Goal: Task Accomplishment & Management: Use online tool/utility

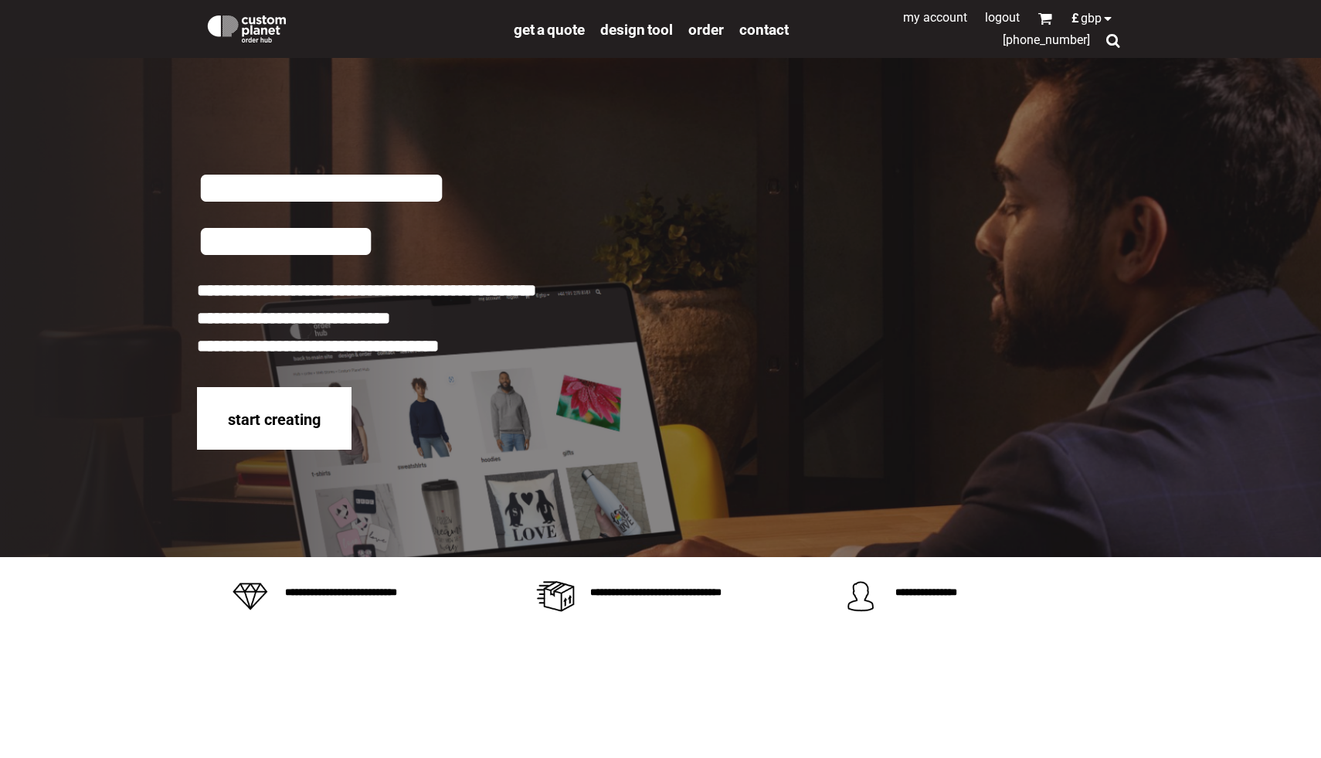
click at [942, 17] on link "My Account" at bounding box center [935, 17] width 64 height 15
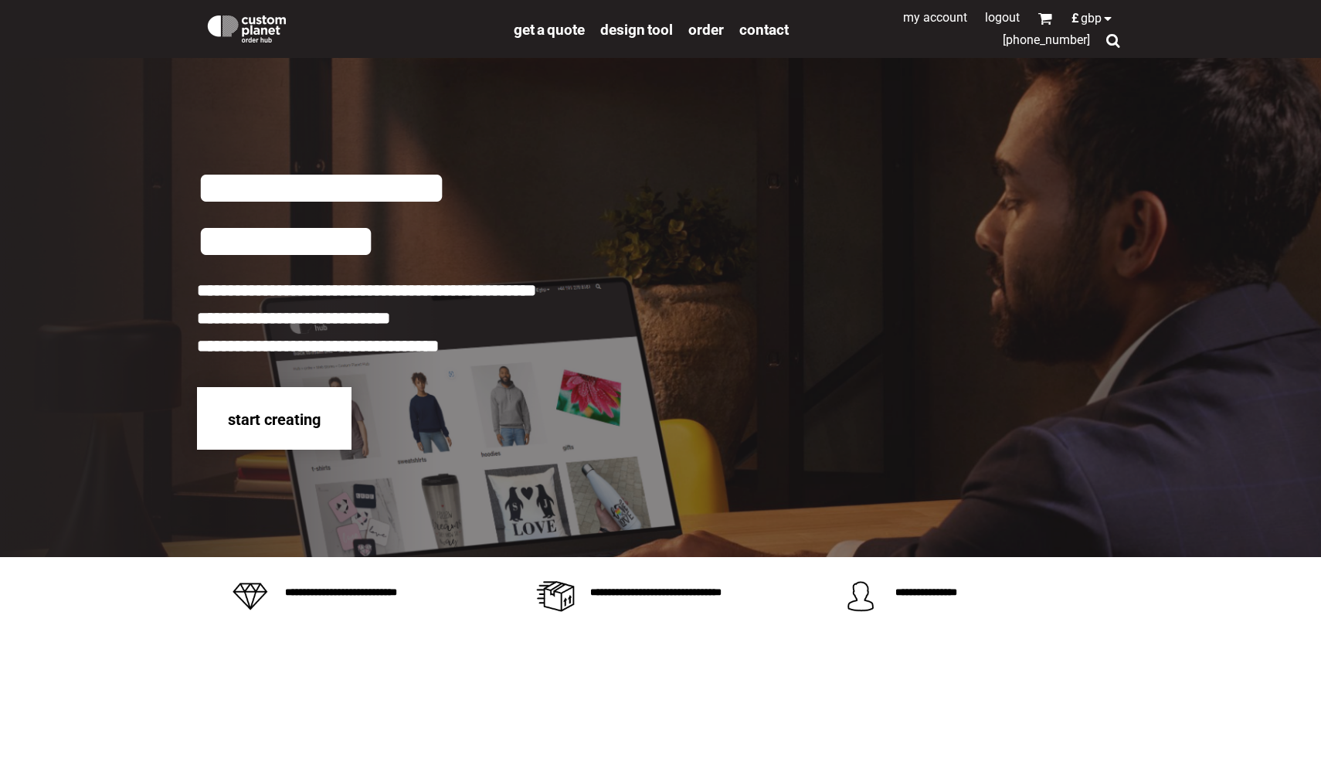
click at [265, 418] on span "start creating" at bounding box center [274, 419] width 93 height 19
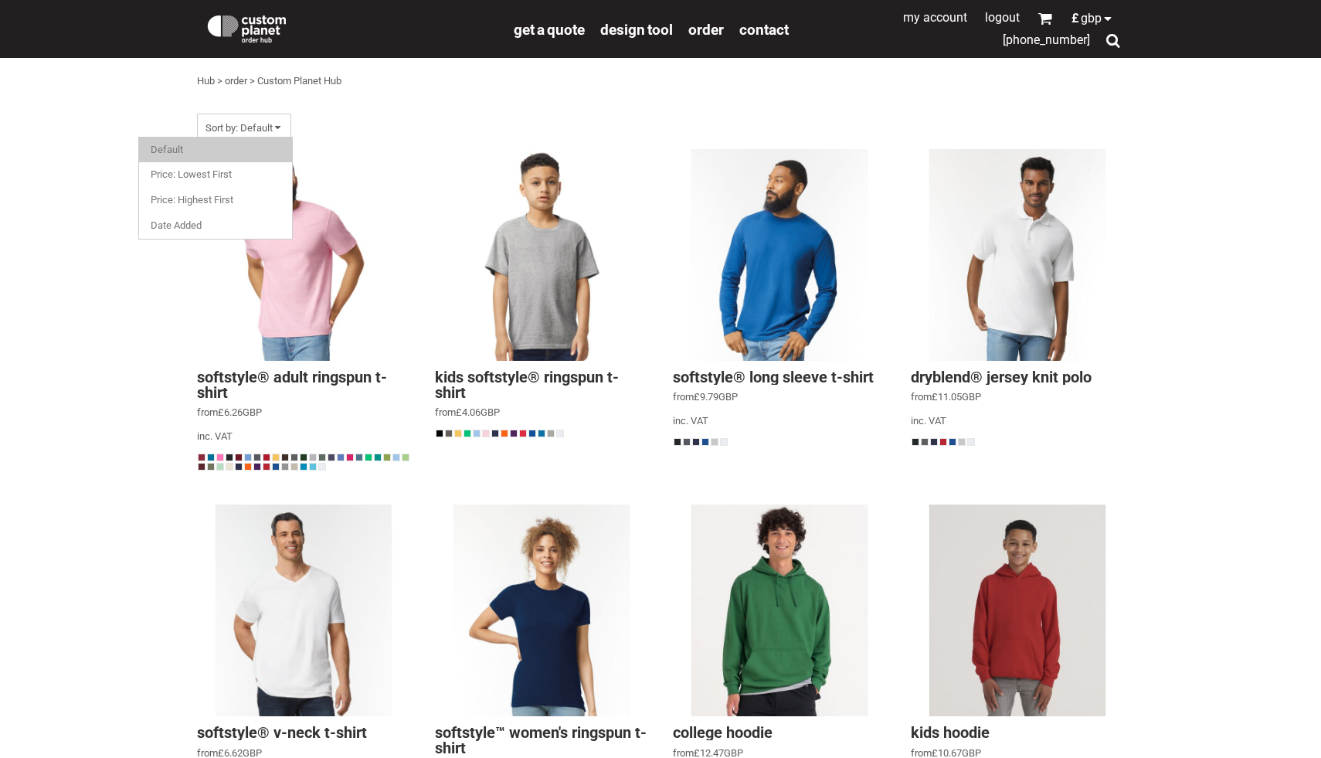
click at [266, 116] on span "Sort by: Default" at bounding box center [244, 128] width 94 height 29
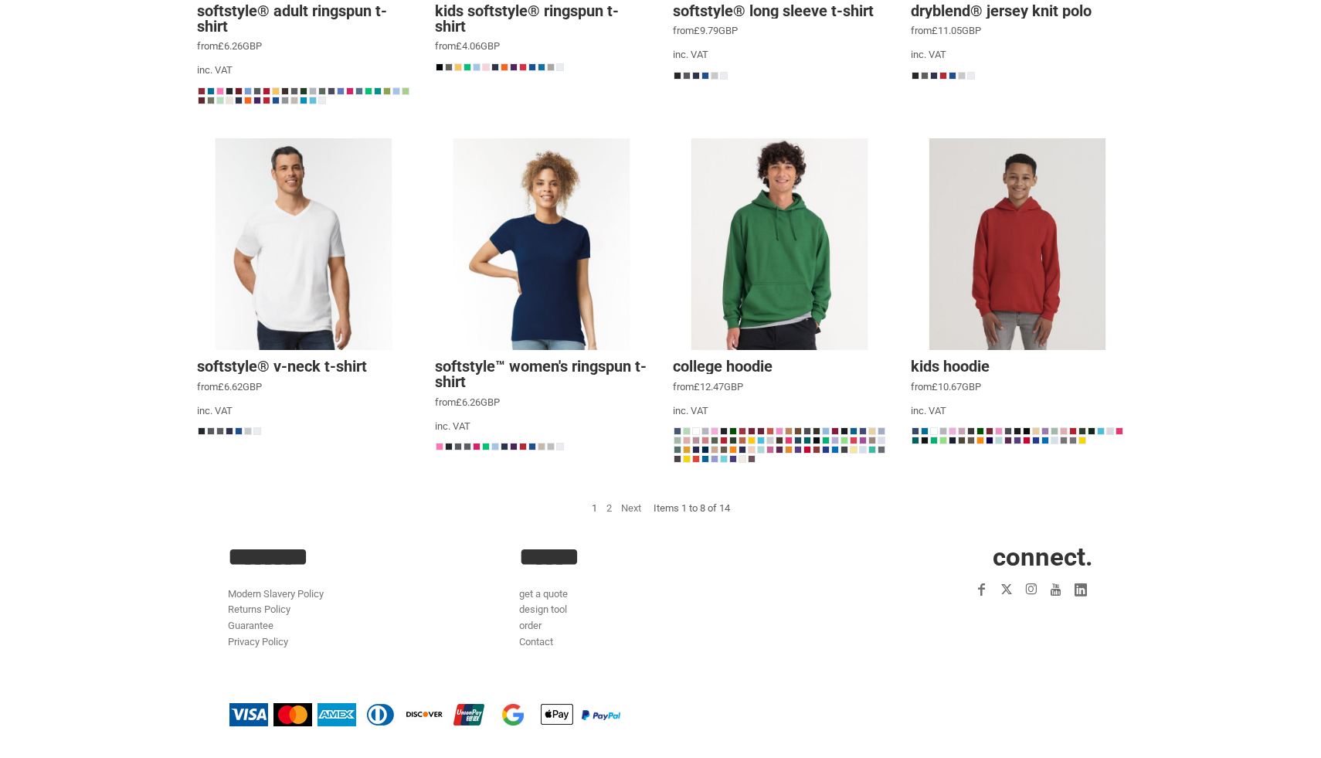
click at [606, 509] on link "2" at bounding box center [608, 508] width 5 height 12
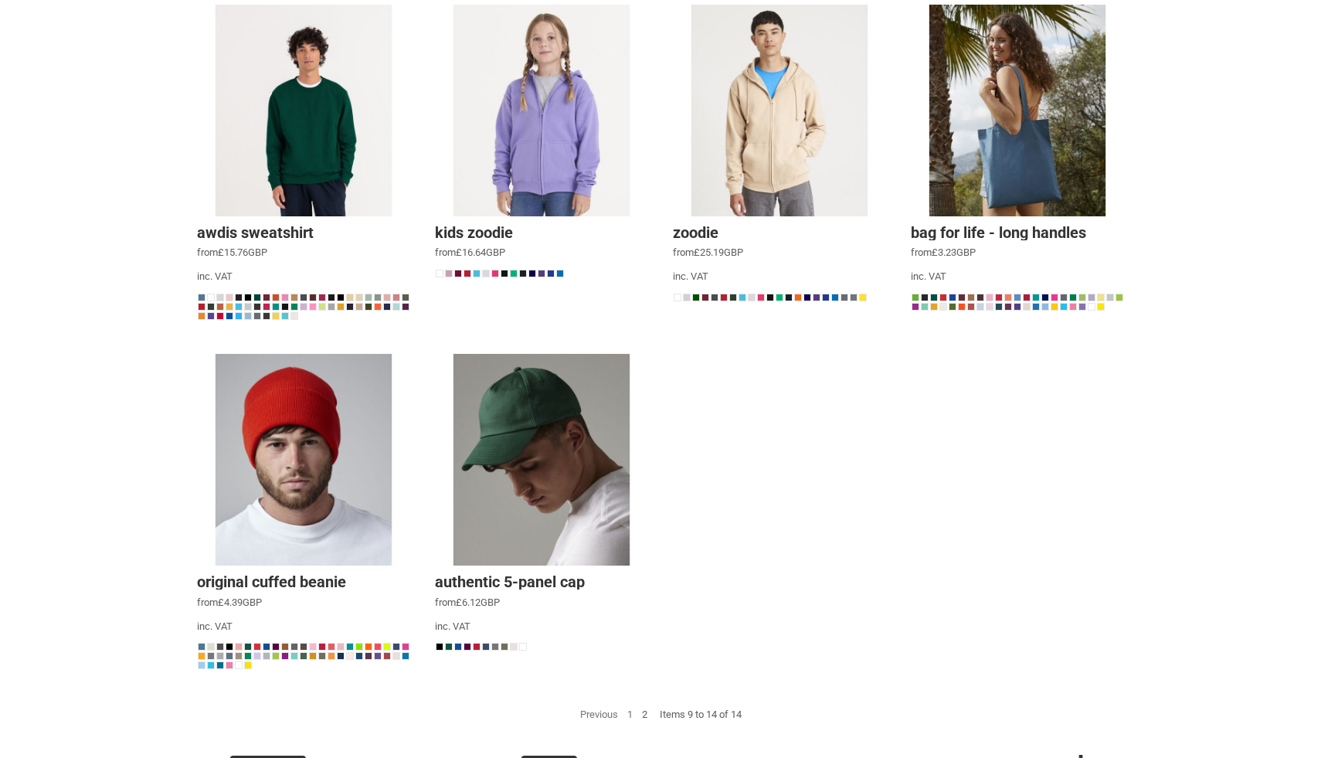
scroll to position [351, 0]
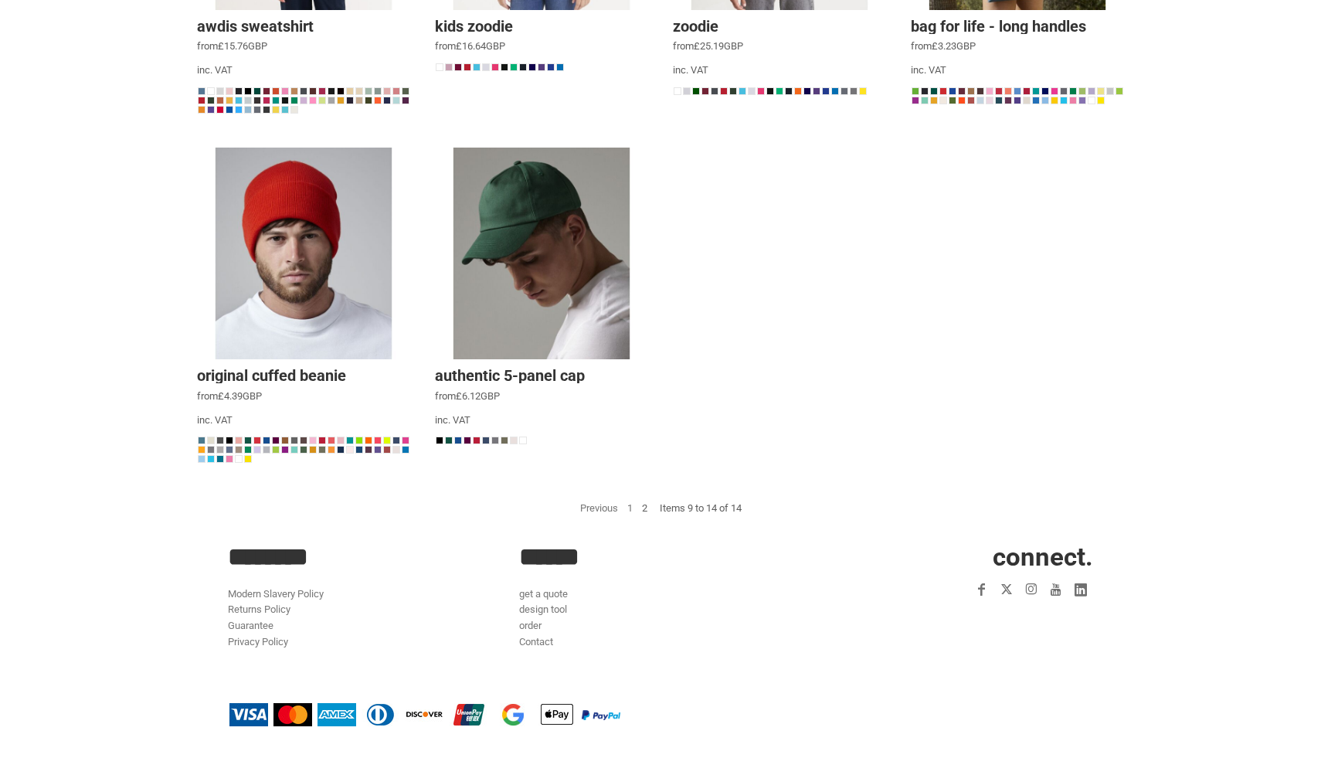
click at [627, 510] on link "1" at bounding box center [629, 508] width 5 height 12
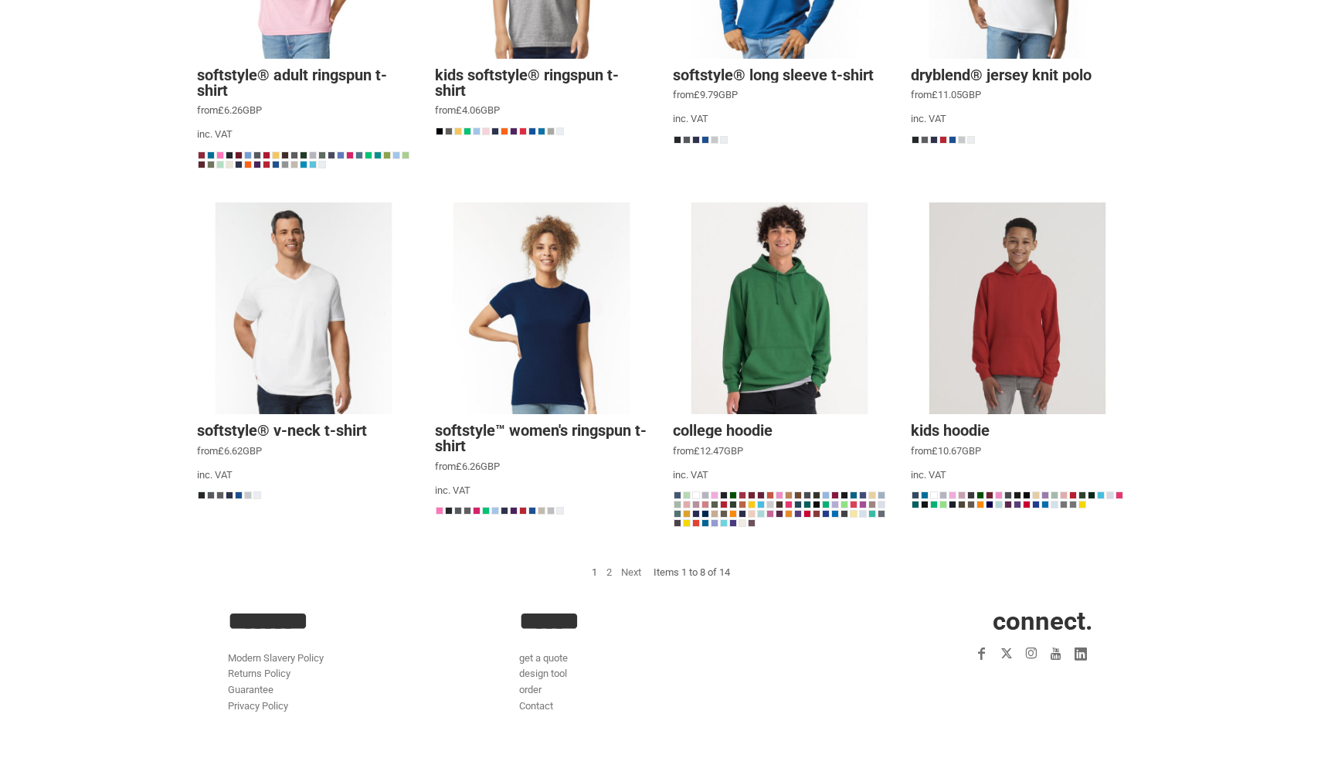
scroll to position [366, 0]
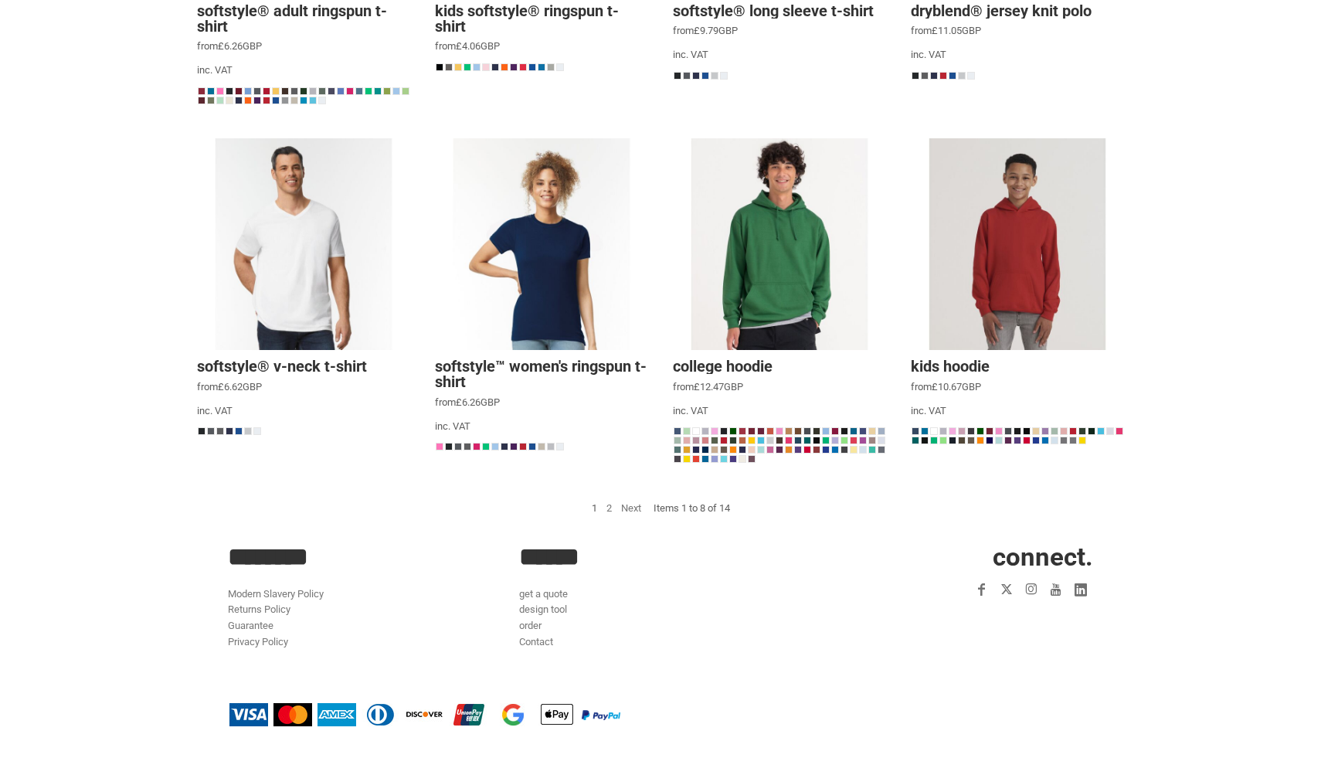
click at [817, 278] on div at bounding box center [779, 243] width 213 height 213
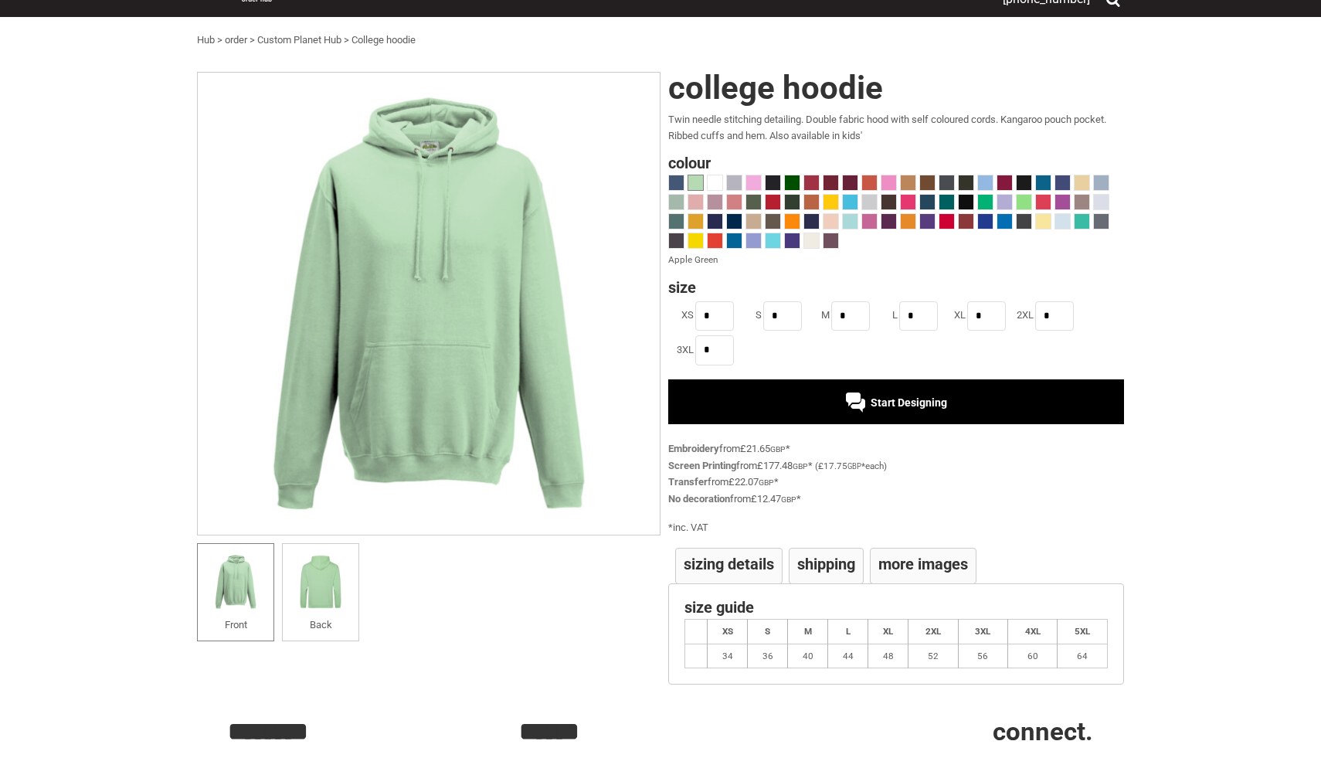
scroll to position [42, 0]
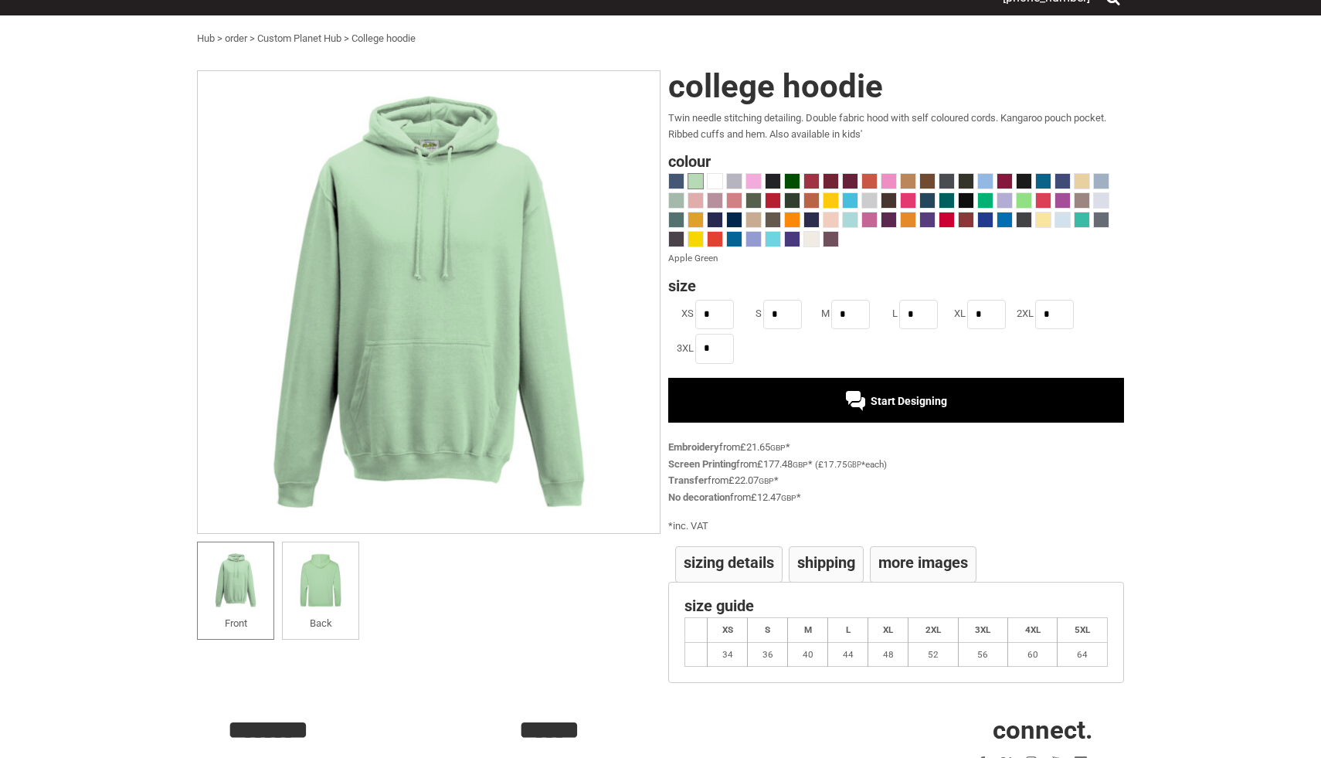
click at [795, 399] on div "Start Designing" at bounding box center [896, 400] width 456 height 45
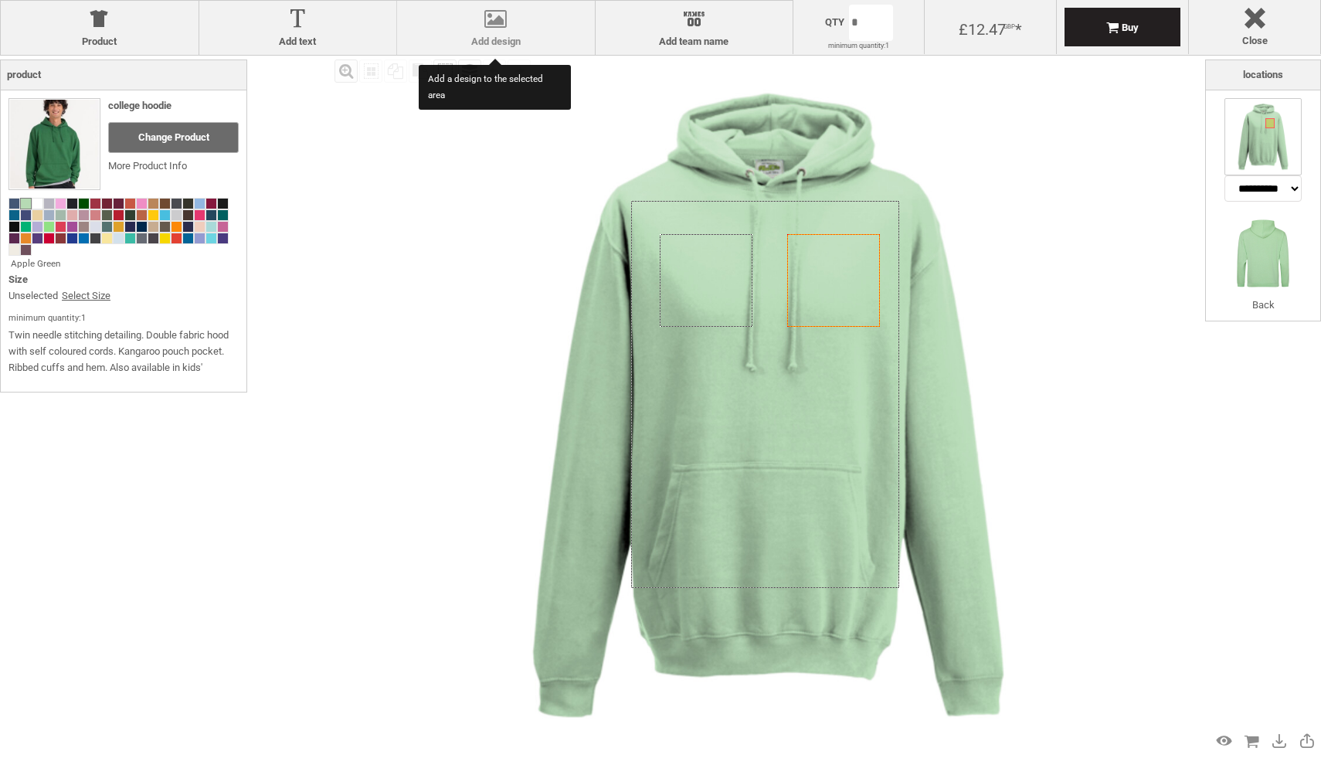
click at [490, 30] on div at bounding box center [496, 21] width 182 height 27
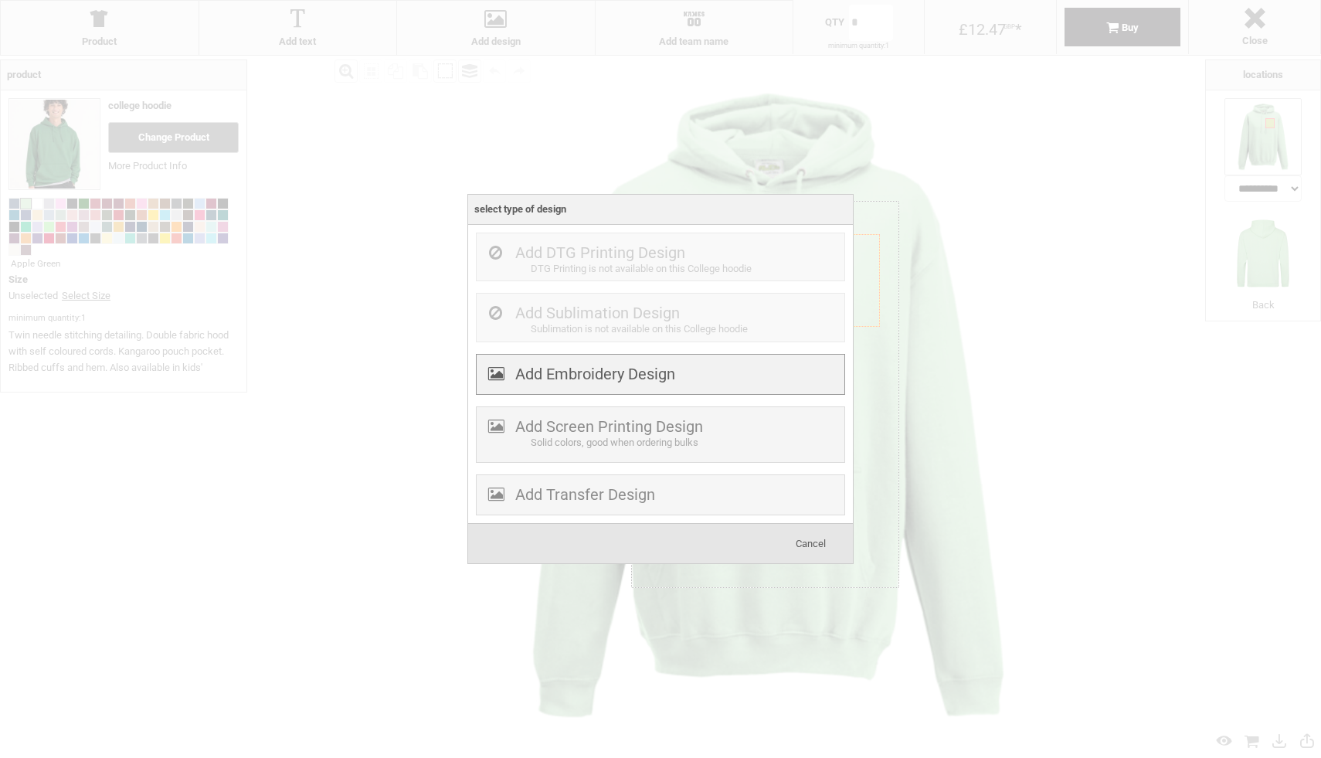
click at [562, 383] on div "Add Embroidery Design" at bounding box center [660, 374] width 369 height 41
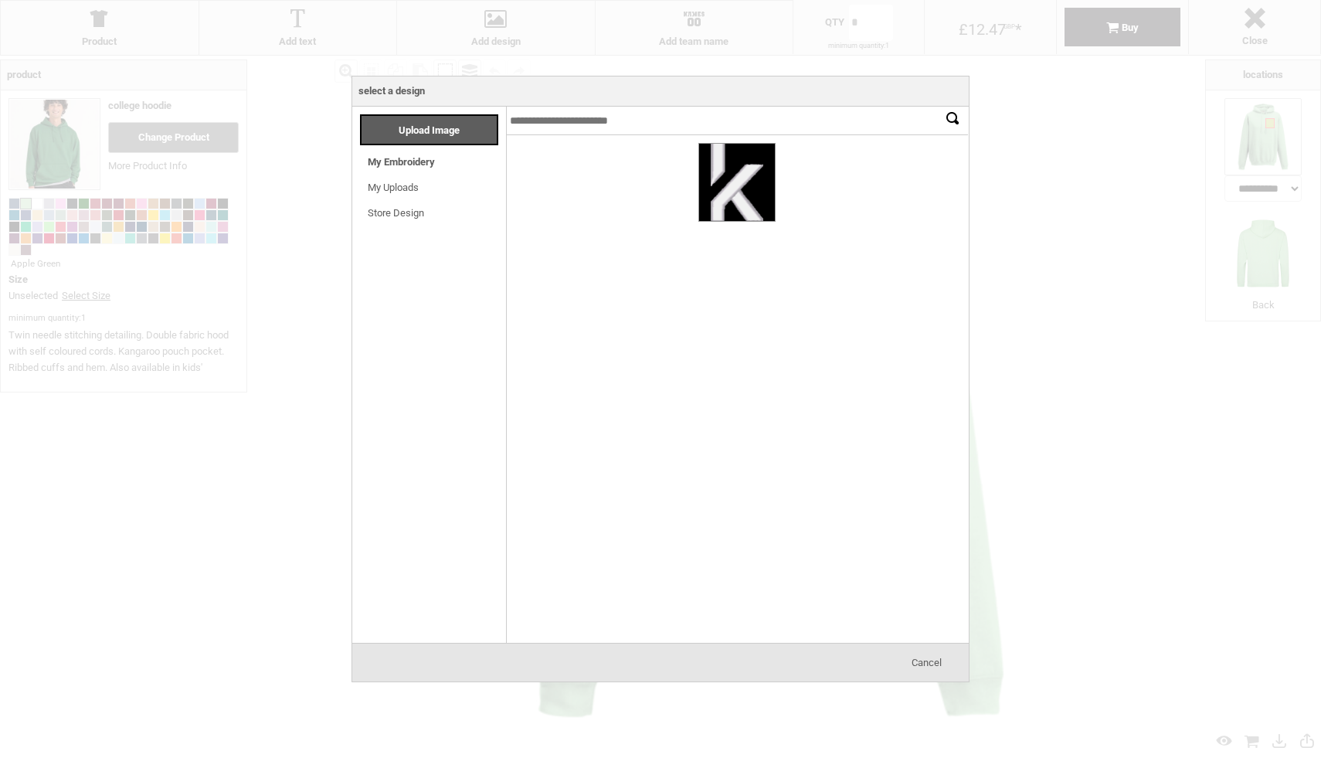
click at [755, 195] on div at bounding box center [737, 182] width 76 height 77
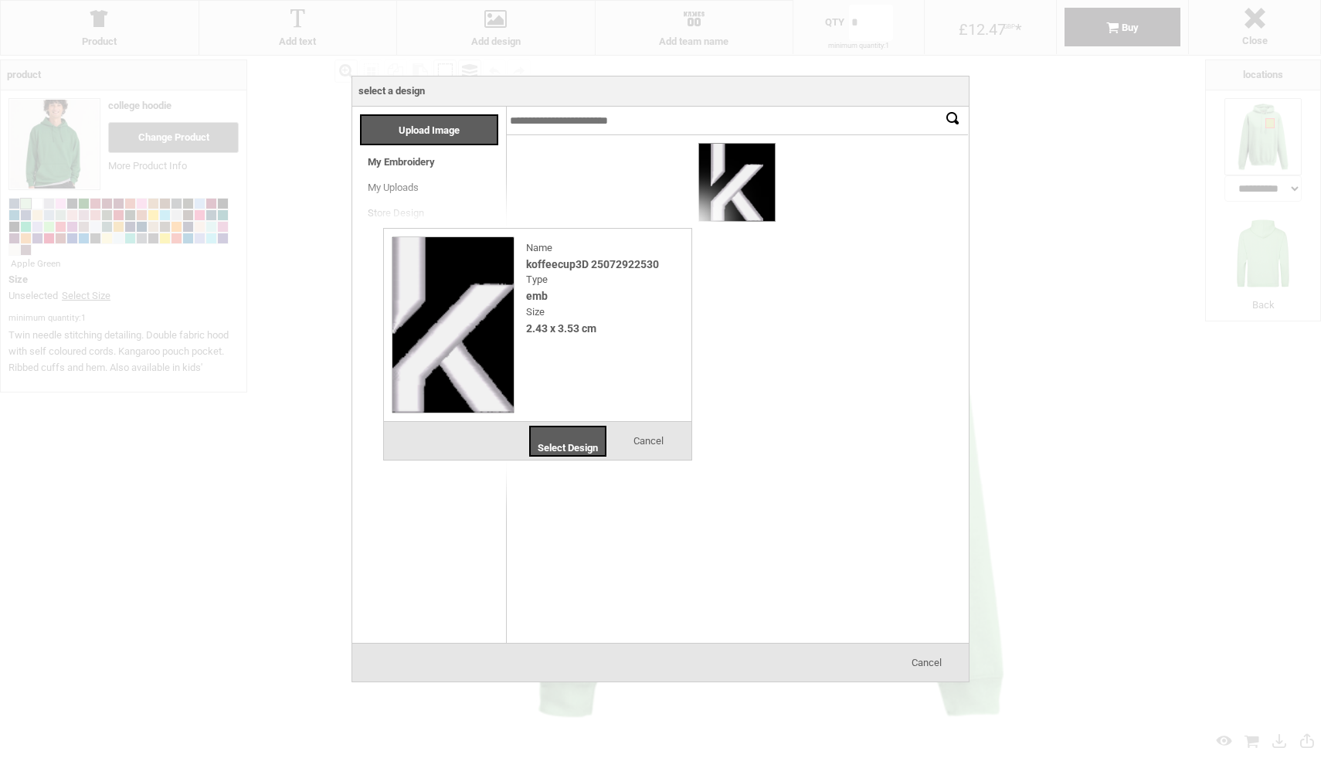
click at [656, 436] on span "Cancel" at bounding box center [648, 441] width 30 height 12
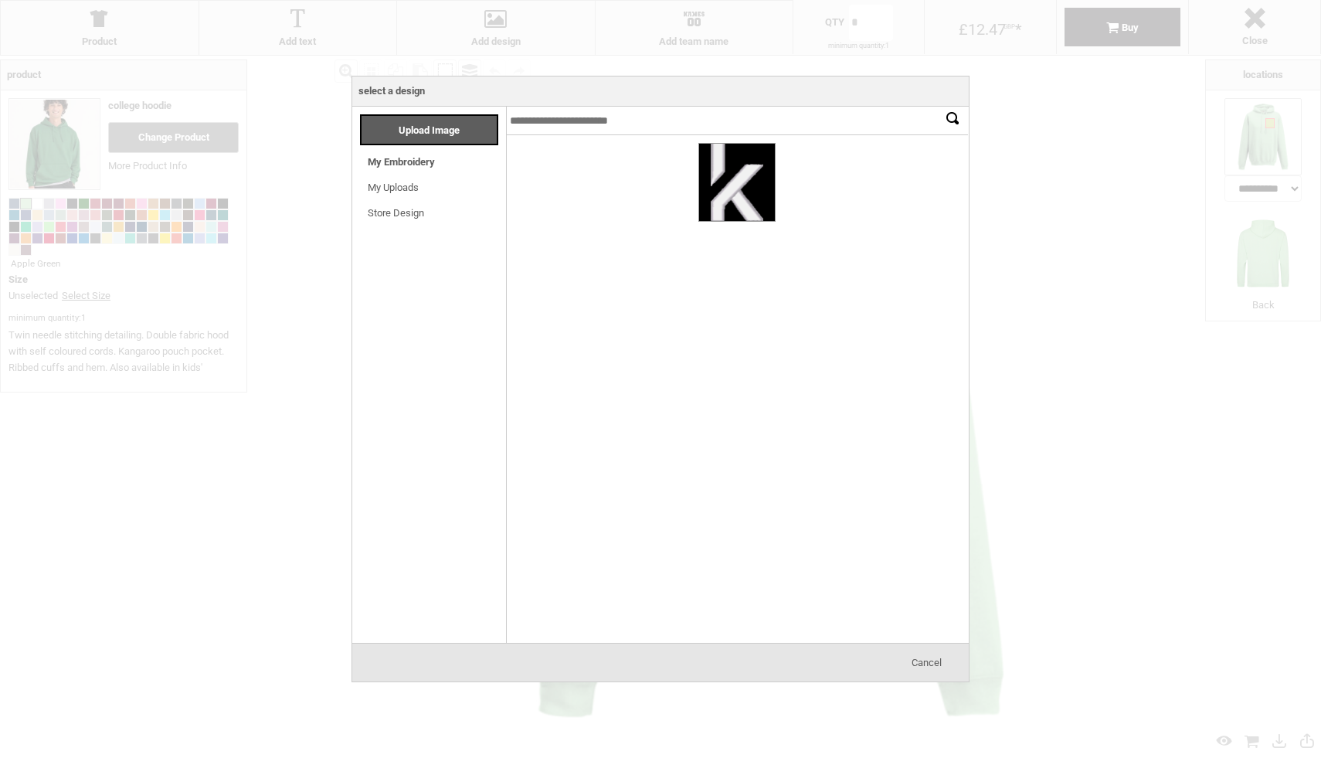
click at [926, 661] on span "Cancel" at bounding box center [927, 663] width 30 height 12
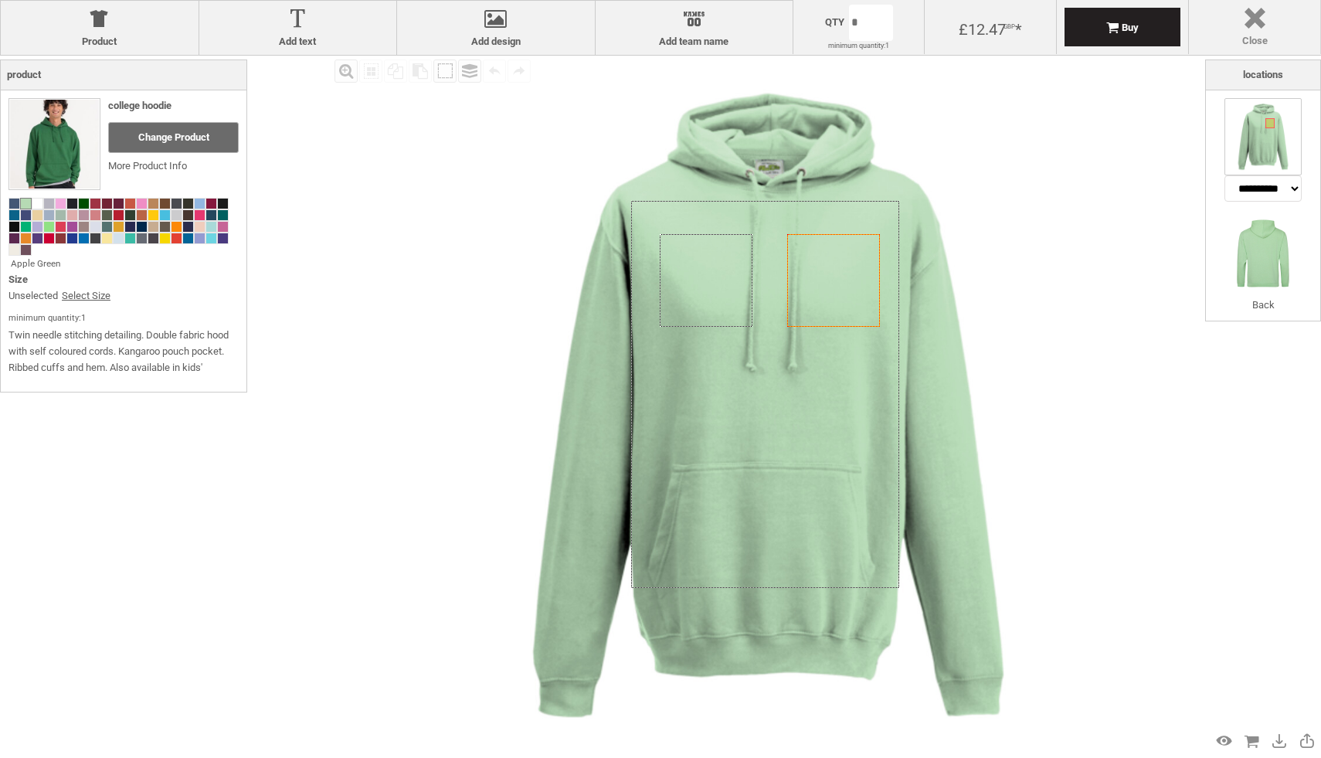
click at [1253, 22] on div at bounding box center [1255, 21] width 116 height 27
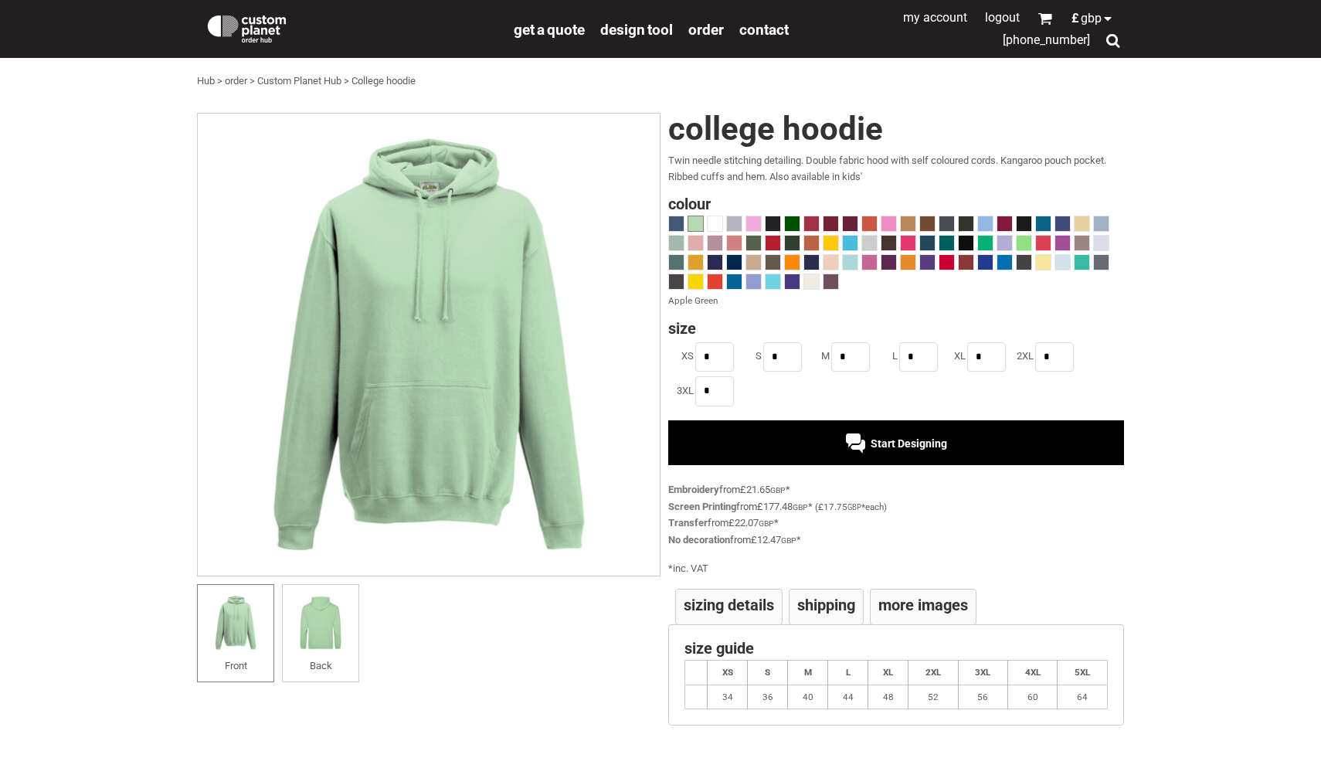
click at [250, 42] on div at bounding box center [351, 27] width 309 height 46
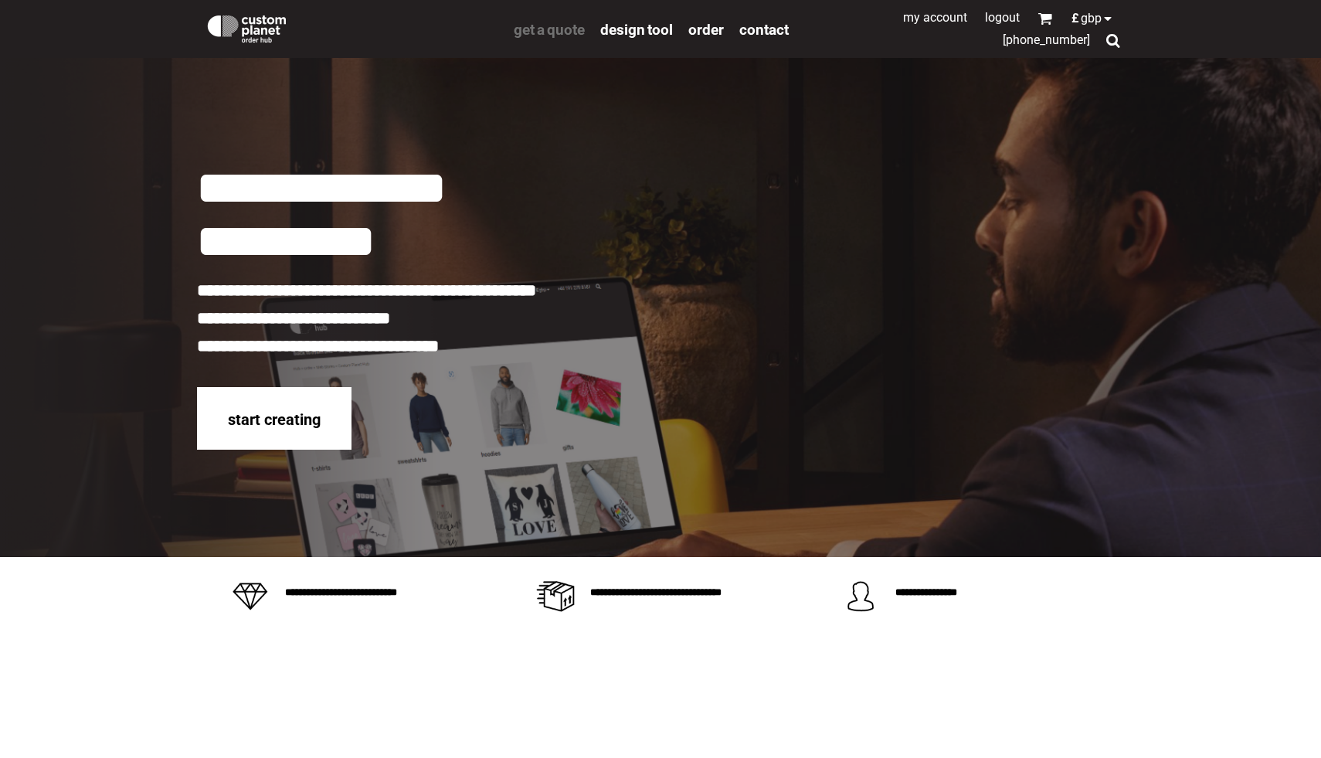
click at [538, 22] on span "get a quote" at bounding box center [549, 30] width 71 height 18
click at [702, 28] on span "order" at bounding box center [706, 30] width 36 height 18
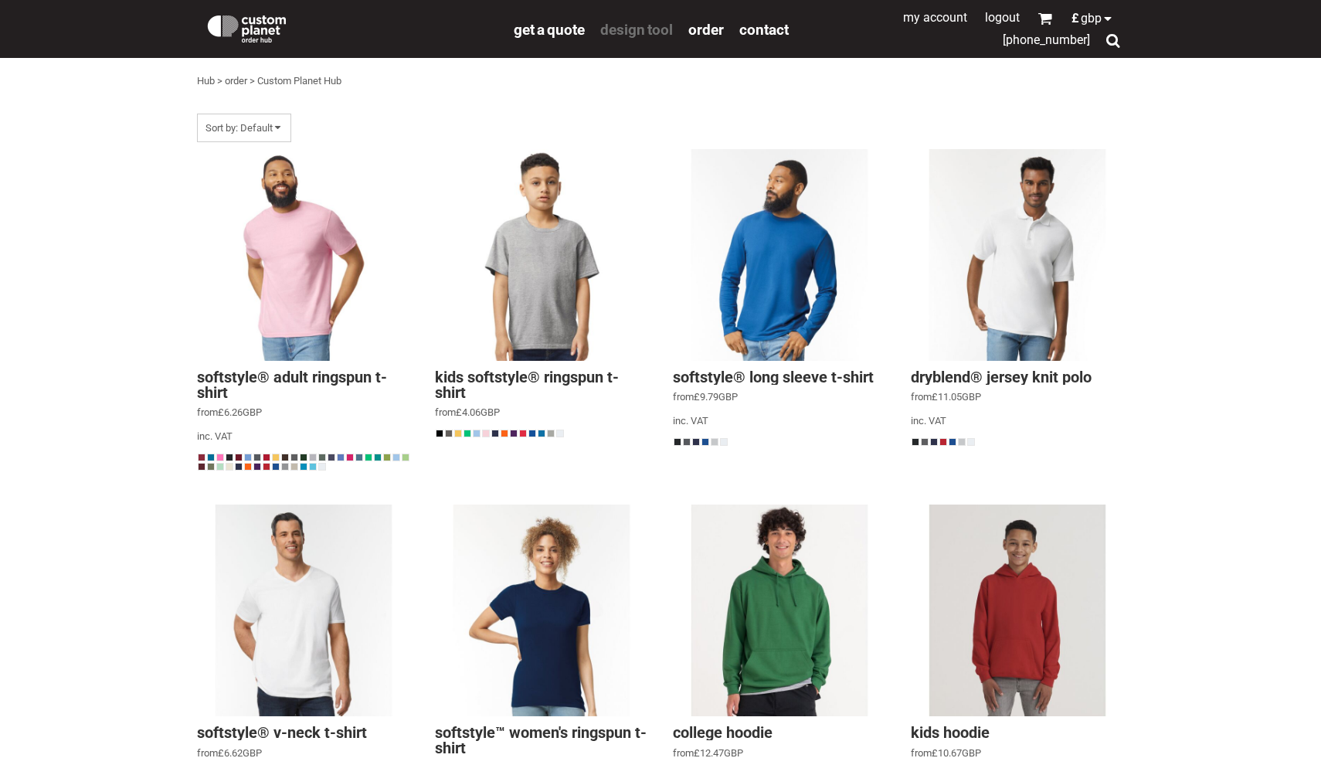
click at [622, 27] on span "design tool" at bounding box center [636, 30] width 73 height 18
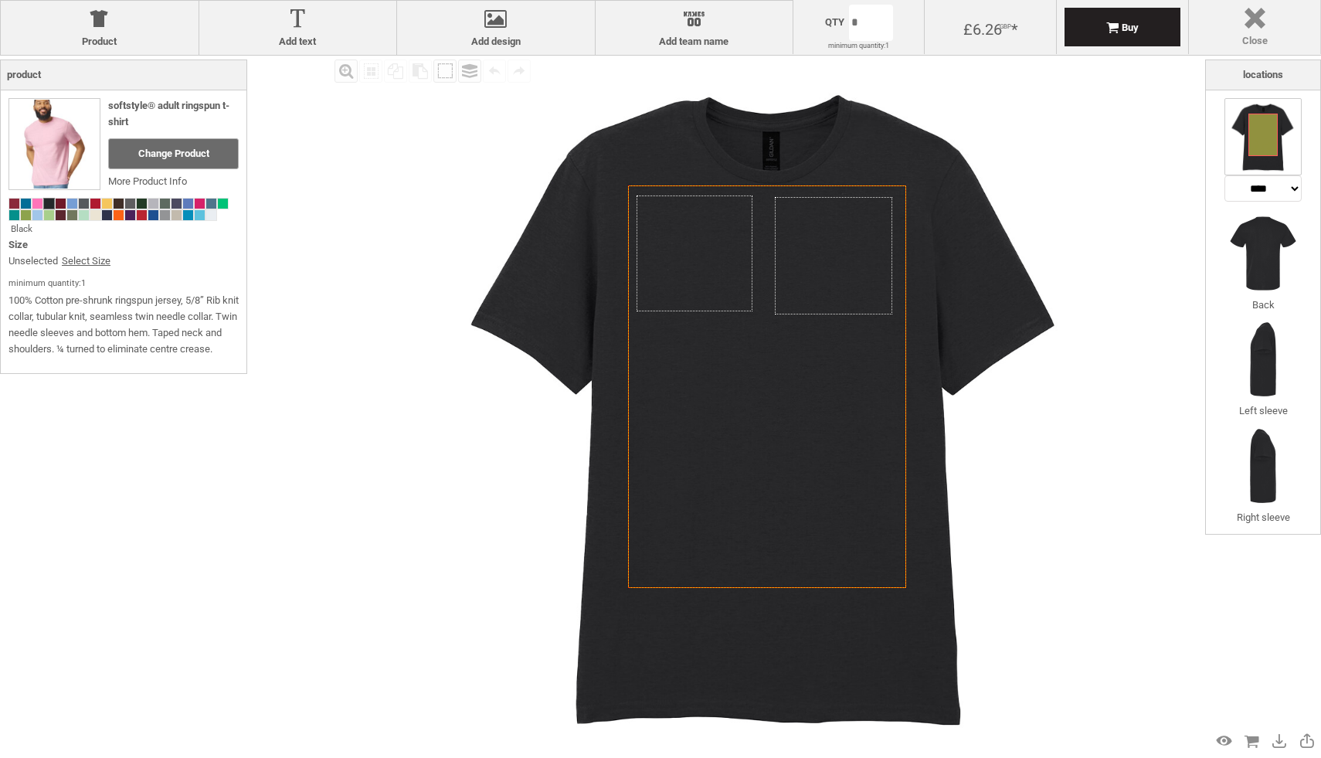
click at [1230, 6] on div "Close Close" at bounding box center [1255, 27] width 132 height 54
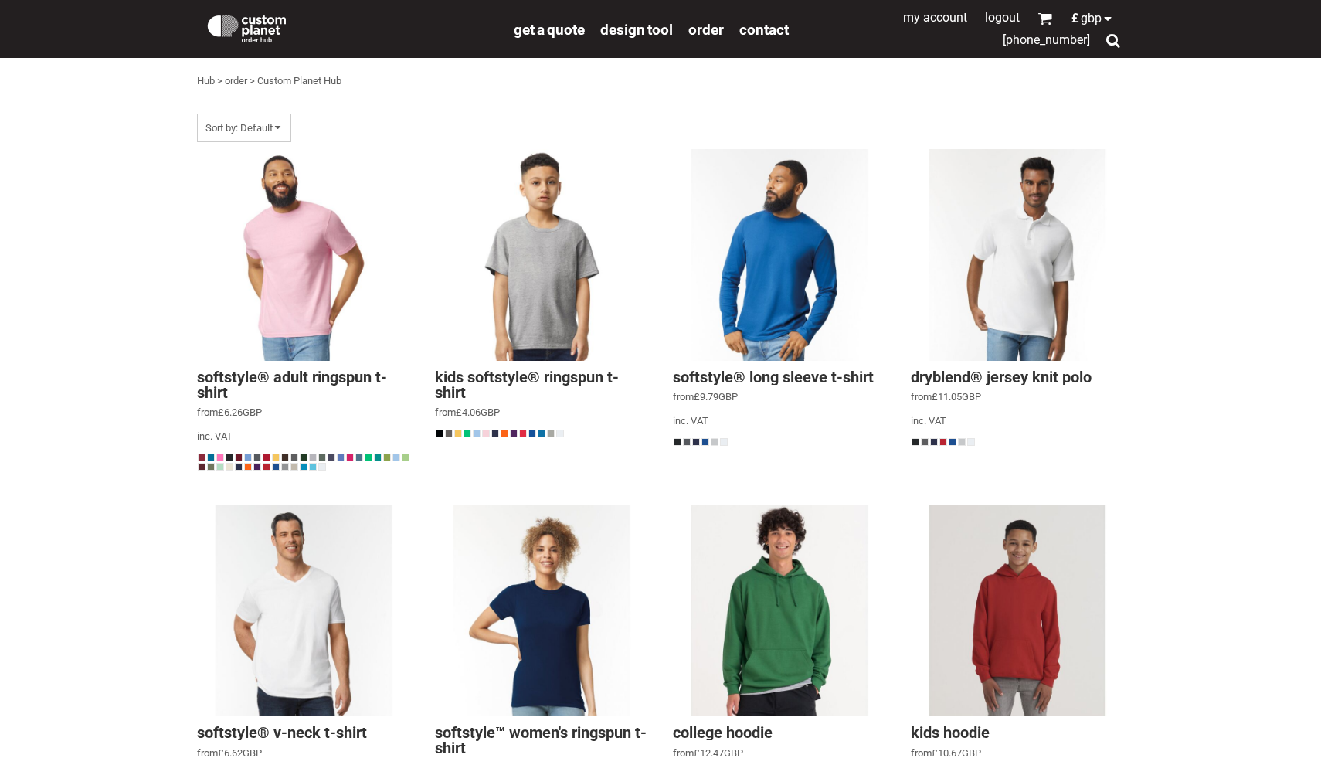
click at [952, 22] on link "My Account" at bounding box center [935, 17] width 64 height 15
